Goal: Find specific page/section: Find specific page/section

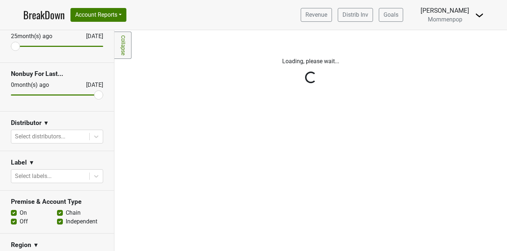
scroll to position [47, 0]
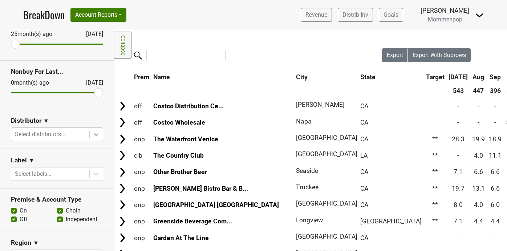
click at [98, 135] on icon at bounding box center [96, 134] width 7 height 7
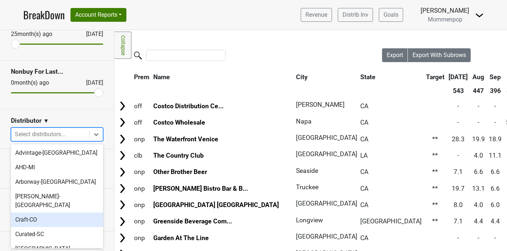
scroll to position [233, 0]
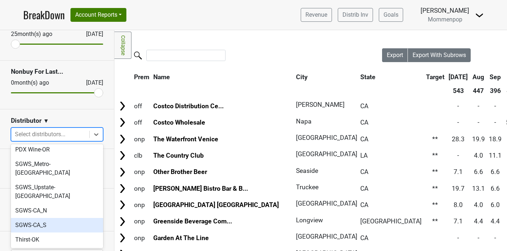
click at [73, 218] on div "SGWS-CA_S" at bounding box center [57, 225] width 92 height 15
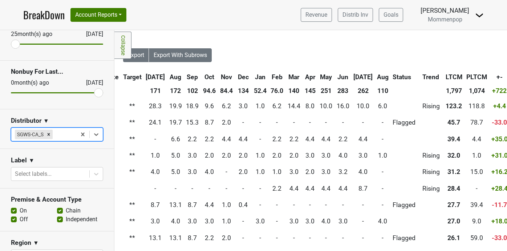
scroll to position [0, 268]
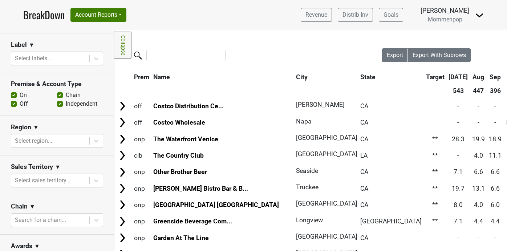
scroll to position [277, 0]
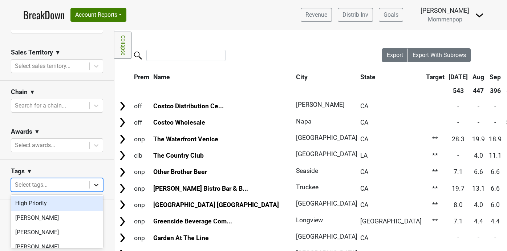
click at [97, 182] on icon at bounding box center [96, 184] width 7 height 7
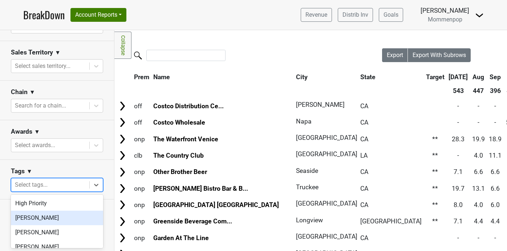
scroll to position [51, 0]
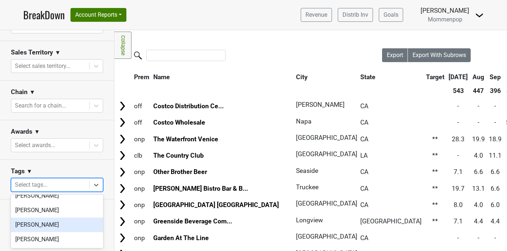
click at [73, 219] on div "[PERSON_NAME]" at bounding box center [57, 224] width 92 height 15
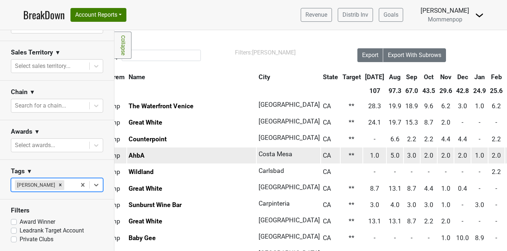
scroll to position [0, 0]
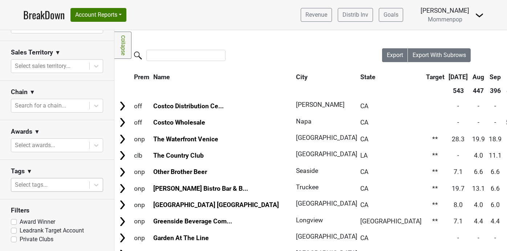
click at [74, 165] on section "Tags ▼ Select tags..." at bounding box center [57, 180] width 114 height 40
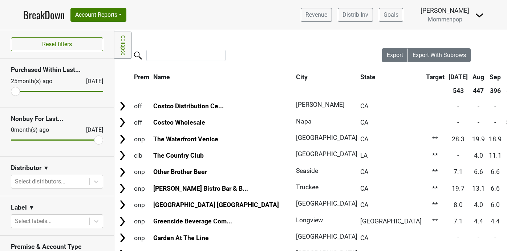
scroll to position [42, 0]
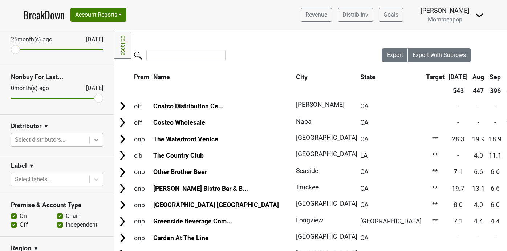
click at [95, 139] on icon at bounding box center [96, 139] width 7 height 7
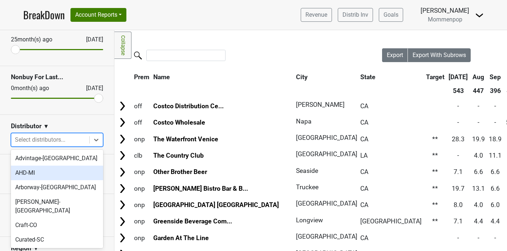
scroll to position [238, 0]
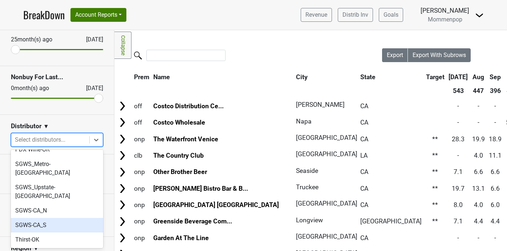
click at [68, 218] on div "SGWS-CA_S" at bounding box center [57, 225] width 92 height 15
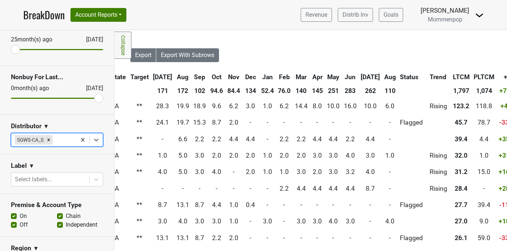
scroll to position [0, 253]
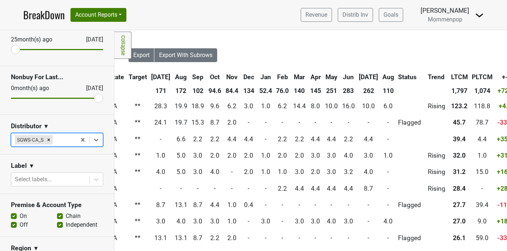
click at [380, 77] on th "Aug" at bounding box center [387, 76] width 15 height 13
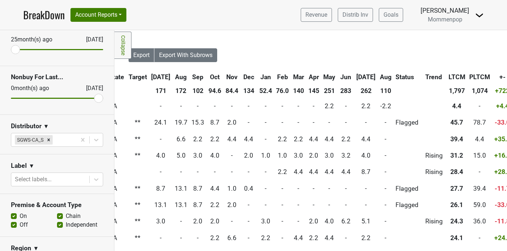
click at [378, 77] on th "Aug" at bounding box center [385, 76] width 15 height 13
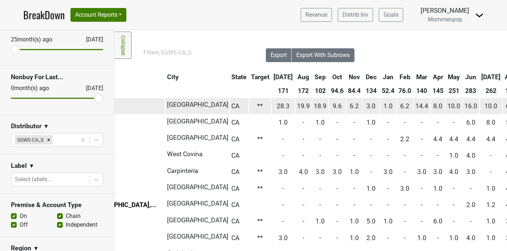
scroll to position [0, 119]
